Goal: Task Accomplishment & Management: Use online tool/utility

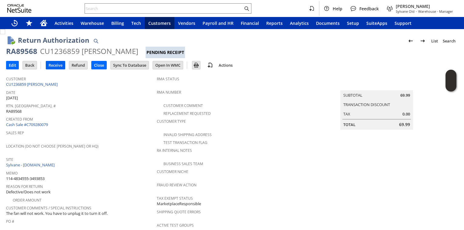
click at [58, 66] on input "Receive" at bounding box center [55, 65] width 19 height 8
click at [56, 68] on input "Receive" at bounding box center [55, 65] width 19 height 8
click at [56, 66] on input "Receive" at bounding box center [55, 65] width 19 height 8
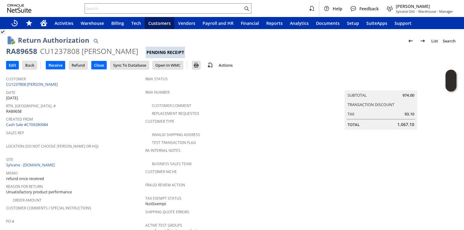
click at [83, 160] on span "Site" at bounding box center [74, 158] width 136 height 7
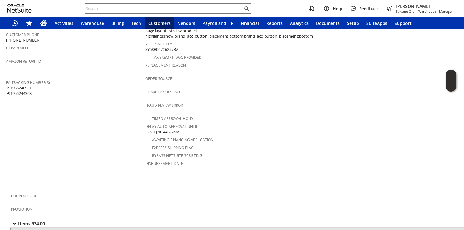
scroll to position [320, 0]
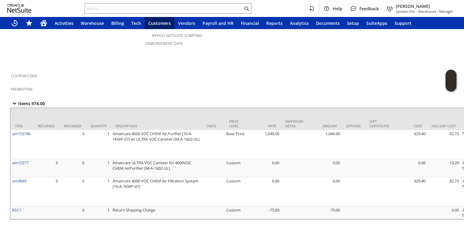
click at [119, 72] on span "Coupon Code" at bounding box center [365, 75] width 708 height 7
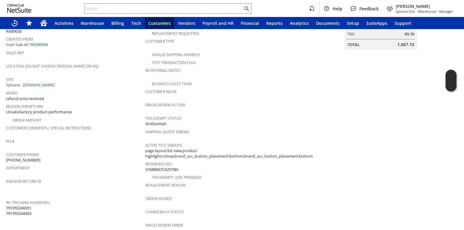
scroll to position [0, 0]
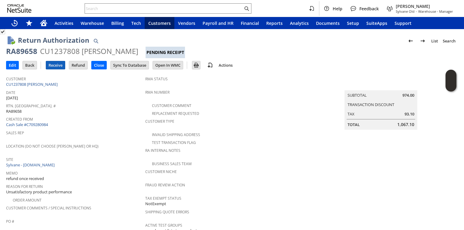
click at [52, 69] on input "Receive" at bounding box center [55, 65] width 19 height 8
